Goal: Communication & Community: Participate in discussion

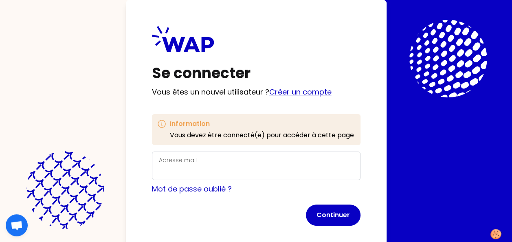
click at [297, 93] on link "Créer un compte" at bounding box center [300, 92] width 62 height 10
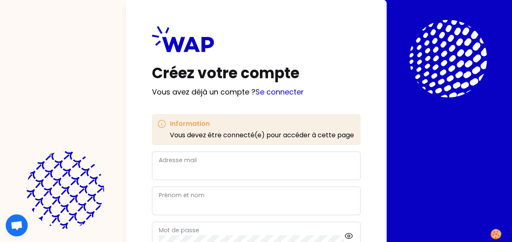
click at [164, 162] on label "Adresse mail" at bounding box center [178, 160] width 38 height 8
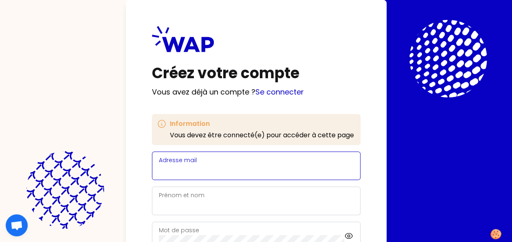
click at [164, 165] on input "Adresse mail" at bounding box center [256, 170] width 195 height 11
type input "[PERSON_NAME][EMAIL_ADDRESS][PERSON_NAME][DOMAIN_NAME]"
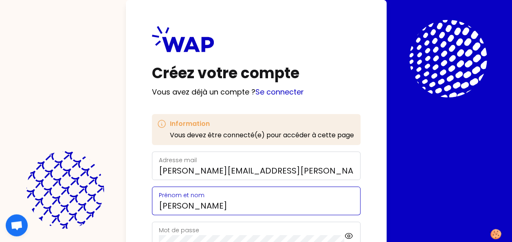
type input "[PERSON_NAME]"
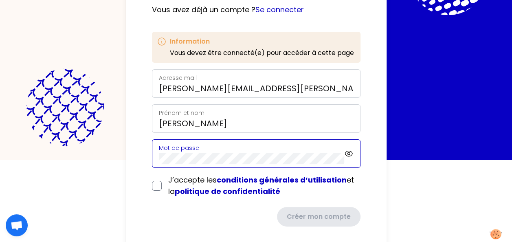
scroll to position [83, 0]
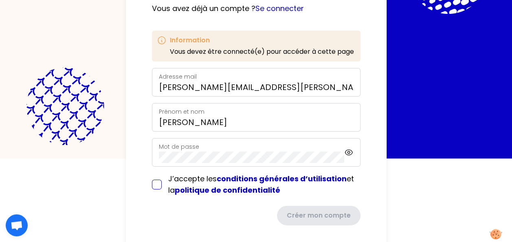
click at [159, 183] on form "Adresse mail [PERSON_NAME][EMAIL_ADDRESS][PERSON_NAME][DOMAIN_NAME] [PERSON_NAM…" at bounding box center [256, 146] width 208 height 157
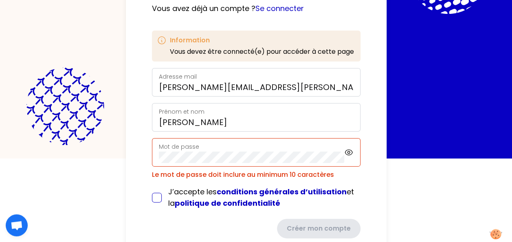
click at [158, 196] on input "checkbox" at bounding box center [157, 198] width 10 height 10
checkbox input "true"
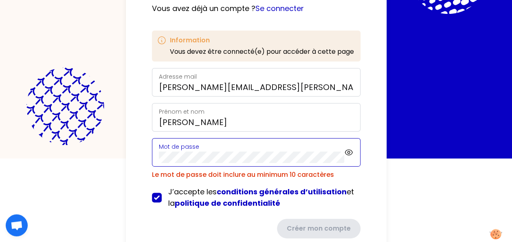
click at [109, 150] on div "Créez votre compte Vous avez déjà un compte ? Se connecter Information Vous dev…" at bounding box center [256, 38] width 512 height 242
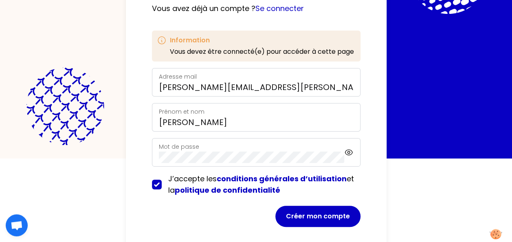
click at [475, 158] on html "Créez votre compte Vous avez déjà un compte ? Se connecter Information Vous dev…" at bounding box center [256, 38] width 512 height 242
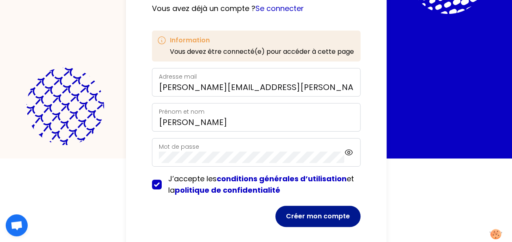
click at [329, 215] on button "Créer mon compte" at bounding box center [317, 216] width 85 height 21
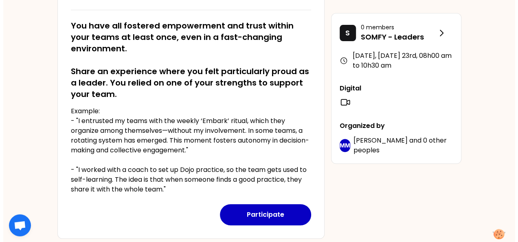
scroll to position [153, 0]
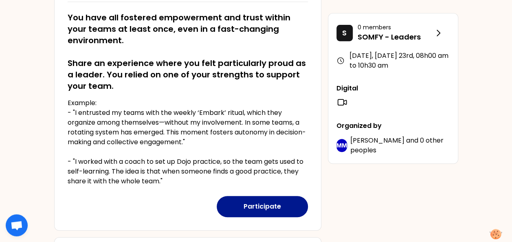
click at [260, 211] on button "Participate" at bounding box center [262, 206] width 91 height 21
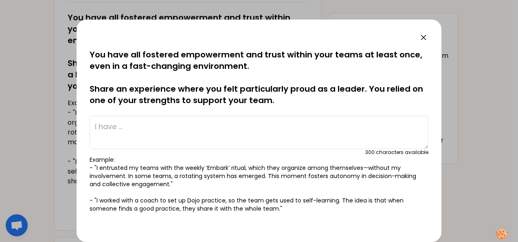
click at [158, 136] on textarea at bounding box center [259, 132] width 339 height 33
paste textarea "I have set up a payment factory that centralize/securitize at treasury level en…"
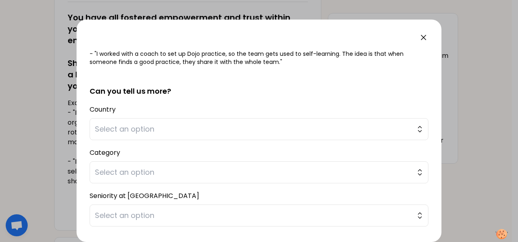
scroll to position [139, 0]
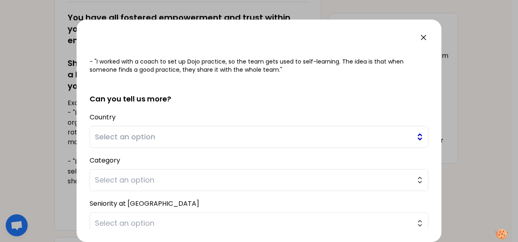
type textarea "I have set up a payment factory that centralize/securitize at treasury level en…"
click at [119, 135] on span "Select an option" at bounding box center [253, 136] width 317 height 11
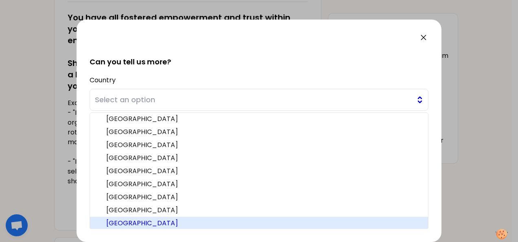
scroll to position [197, 0]
click at [119, 219] on span "[GEOGRAPHIC_DATA]" at bounding box center [263, 223] width 315 height 10
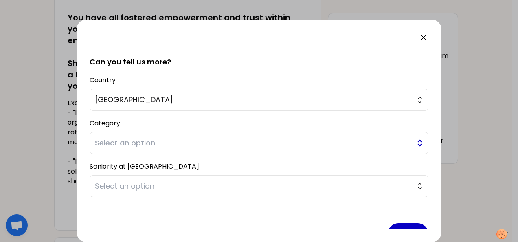
click at [130, 140] on span "Select an option" at bounding box center [253, 142] width 317 height 11
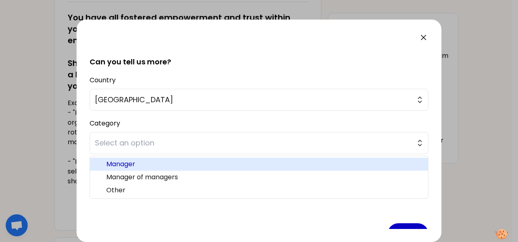
click at [288, 168] on li "Manager" at bounding box center [259, 164] width 338 height 13
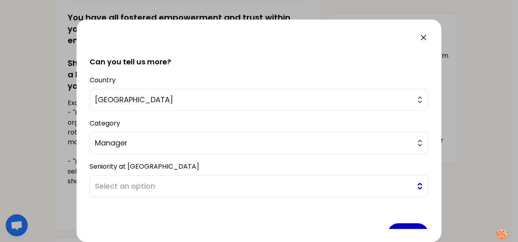
click at [304, 182] on span "Select an option" at bounding box center [253, 185] width 317 height 11
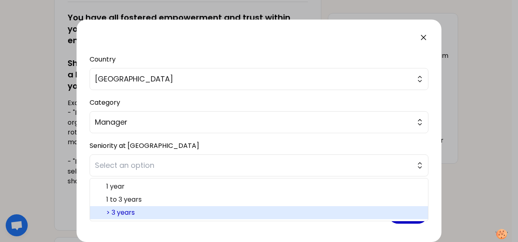
click at [173, 209] on span "> 3 years" at bounding box center [263, 213] width 315 height 10
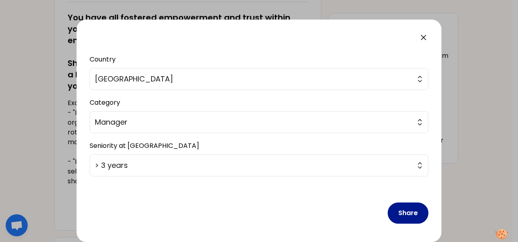
click at [396, 213] on button "Share" at bounding box center [408, 212] width 41 height 21
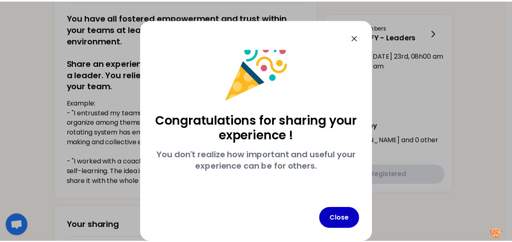
scroll to position [14, 0]
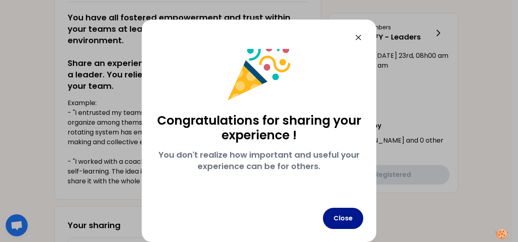
click at [353, 220] on button "Close" at bounding box center [343, 218] width 40 height 21
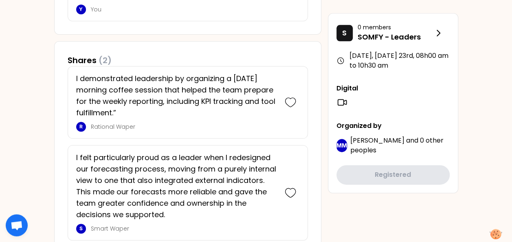
scroll to position [460, 0]
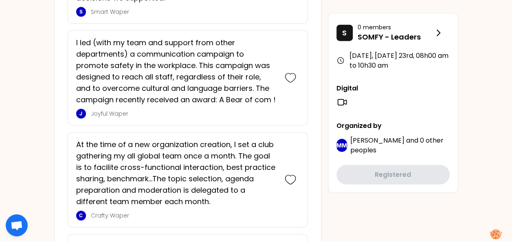
scroll to position [1057, 0]
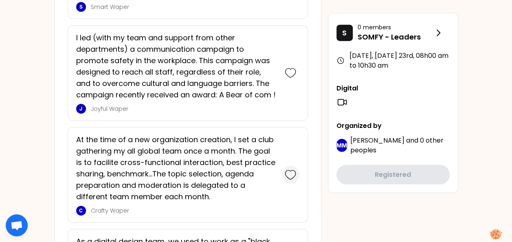
click at [292, 169] on icon at bounding box center [290, 174] width 11 height 11
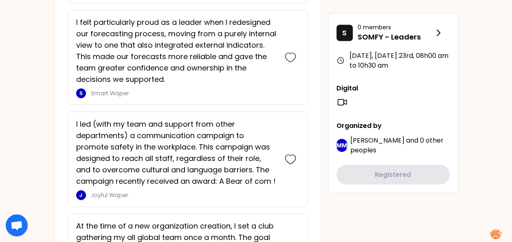
scroll to position [1099, 0]
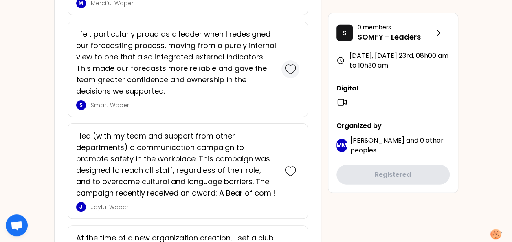
click at [294, 63] on icon at bounding box center [290, 68] width 11 height 11
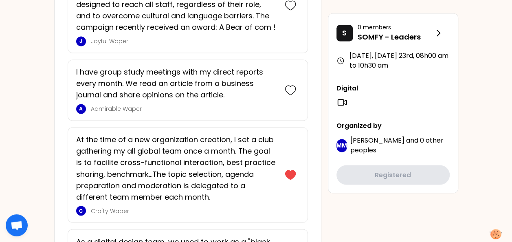
scroll to position [2266, 0]
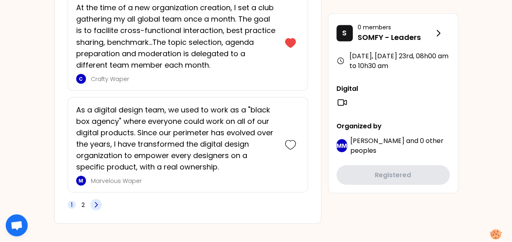
click at [98, 200] on icon at bounding box center [96, 204] width 8 height 8
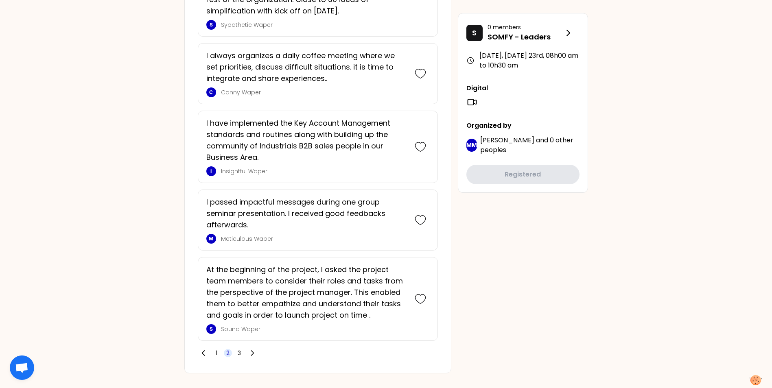
scroll to position [2083, 0]
